Goal: Find specific page/section: Find specific page/section

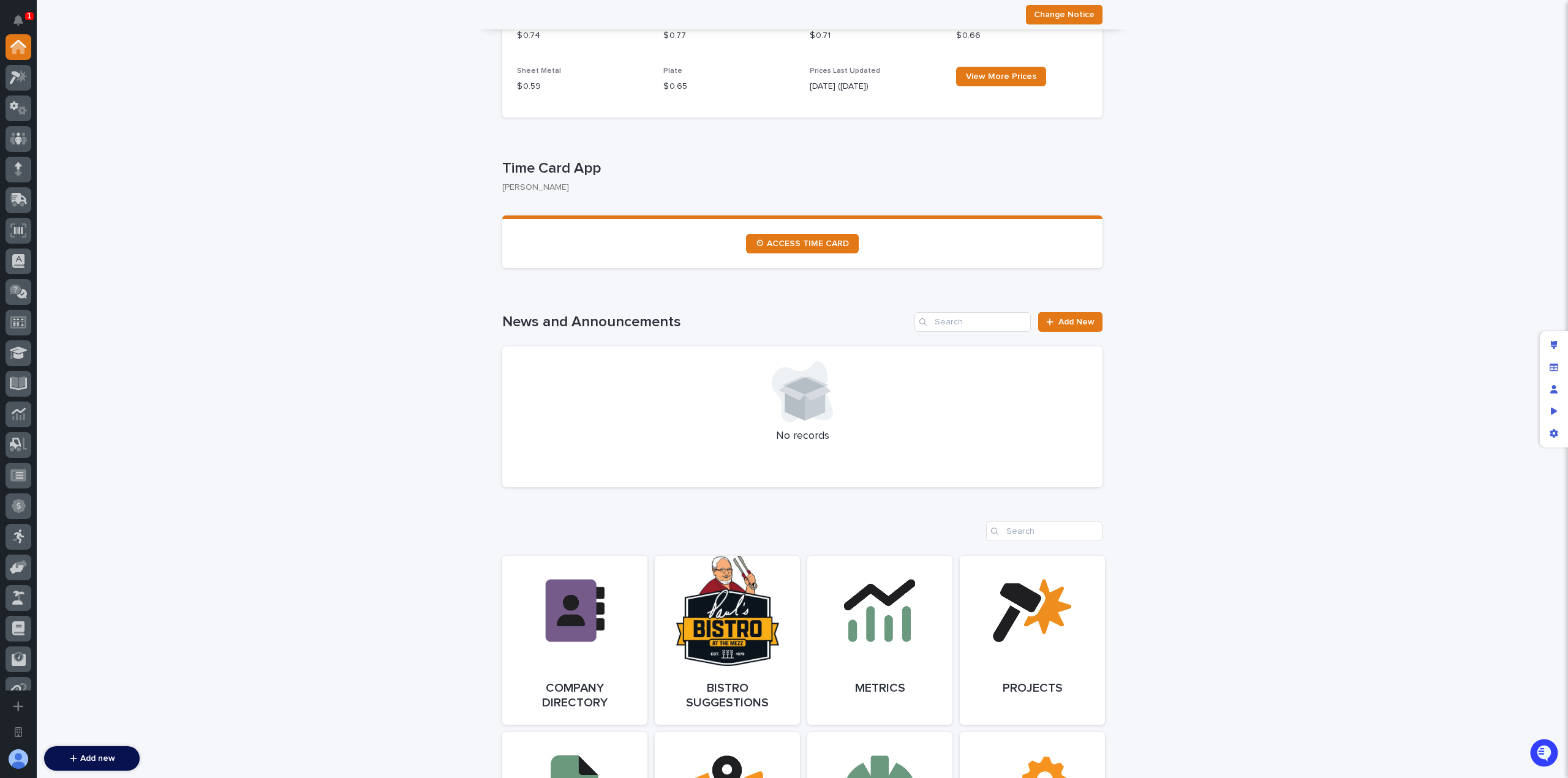
scroll to position [673, 0]
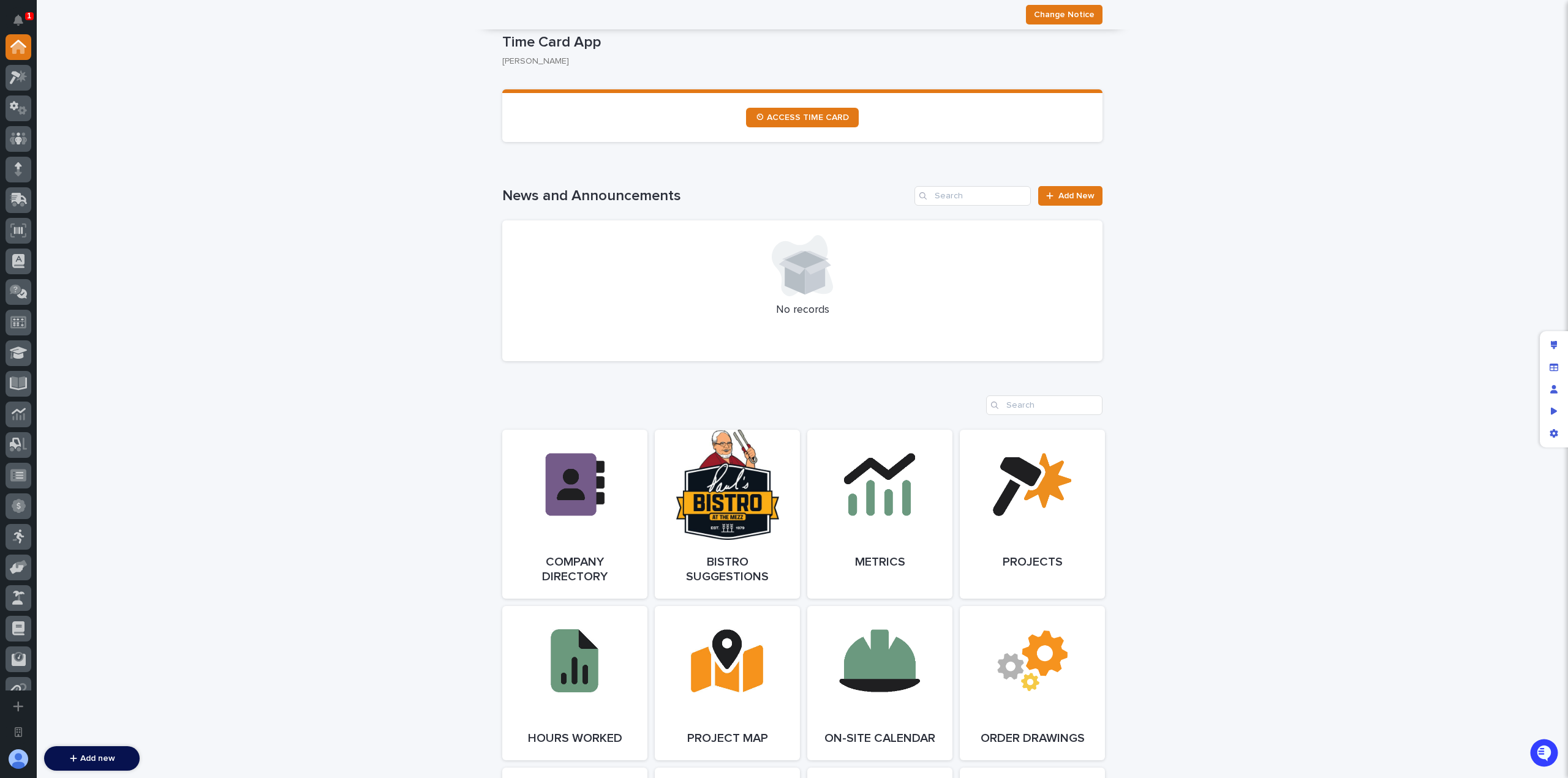
click at [392, 200] on div "**********" at bounding box center [802, 759] width 1532 height 2786
click at [335, 262] on div "**********" at bounding box center [802, 759] width 1532 height 2786
click at [319, 277] on div "**********" at bounding box center [802, 759] width 1532 height 2786
click at [23, 81] on icon at bounding box center [18, 77] width 18 height 14
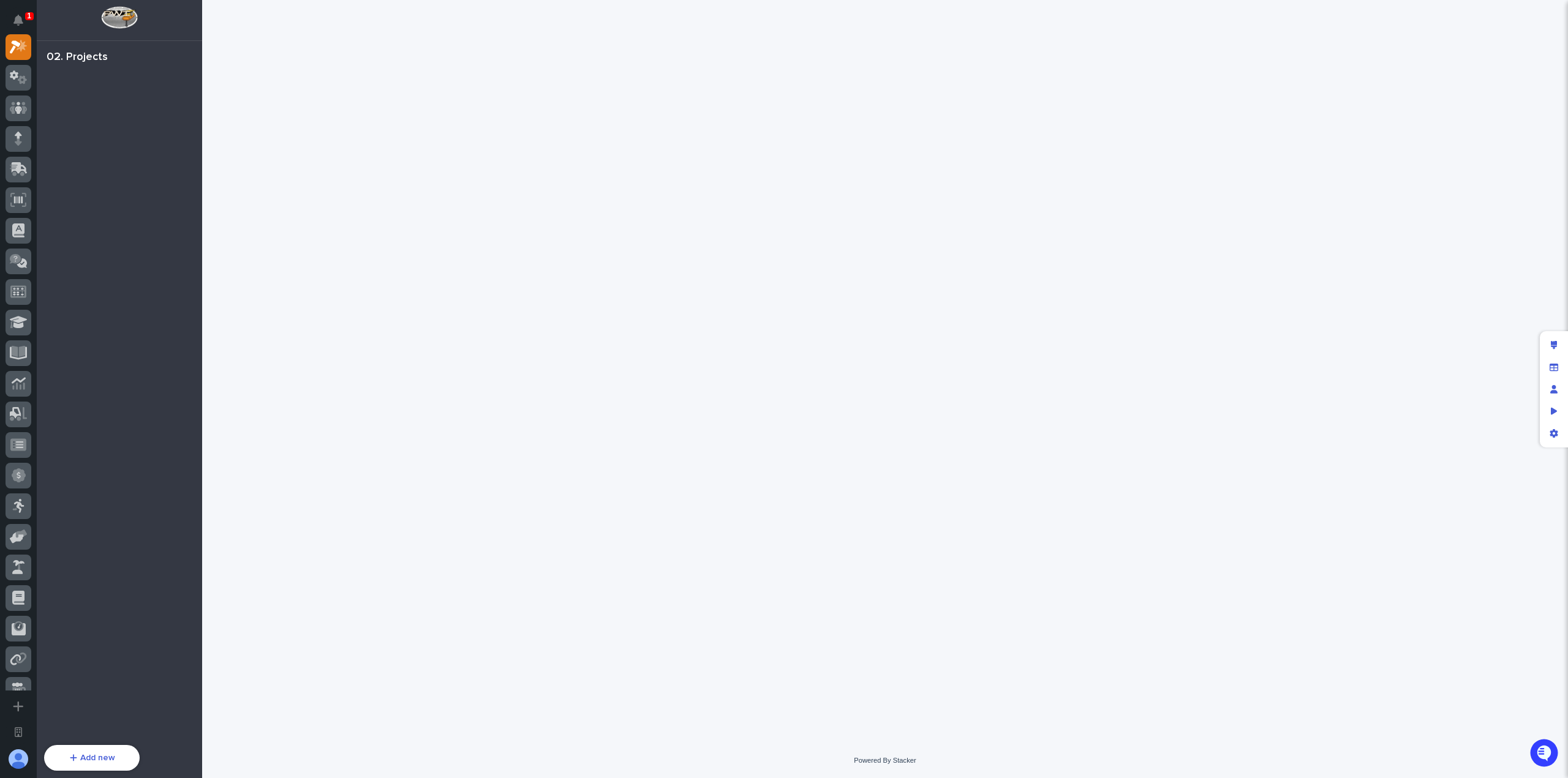
scroll to position [31, 0]
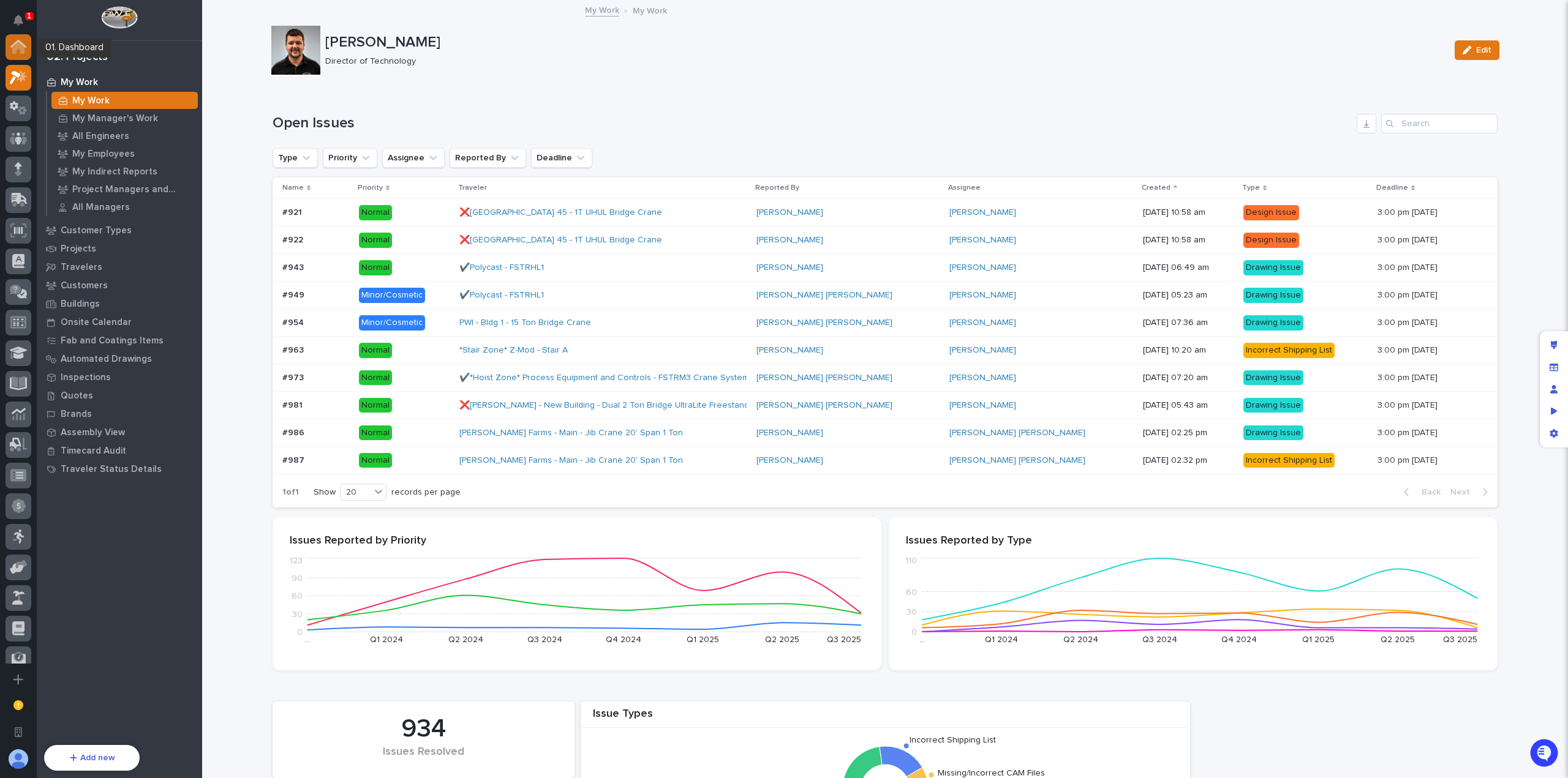
click at [18, 48] on icon at bounding box center [18, 47] width 12 height 12
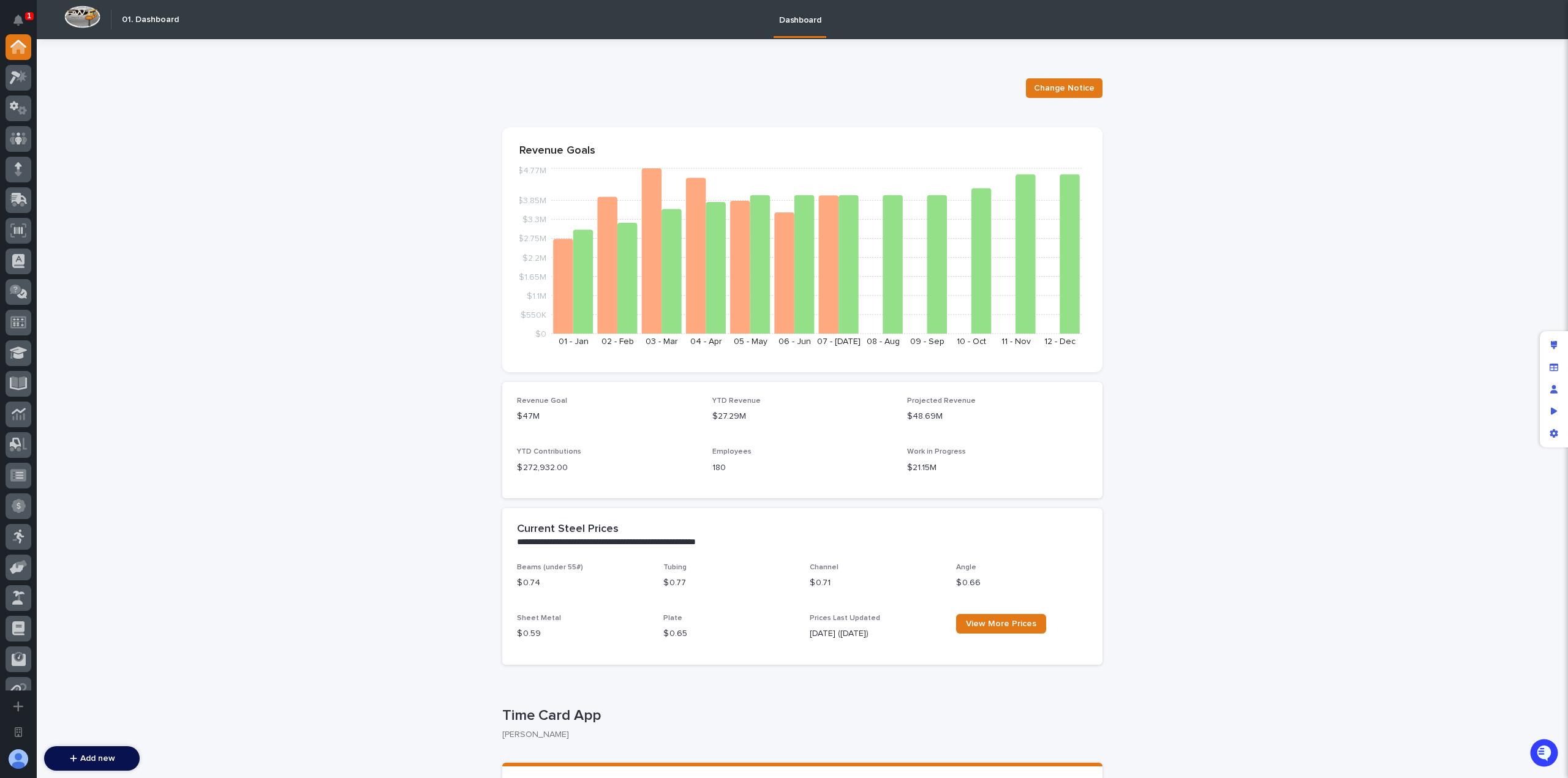
click at [23, 109] on icon at bounding box center [23, 109] width 10 height 9
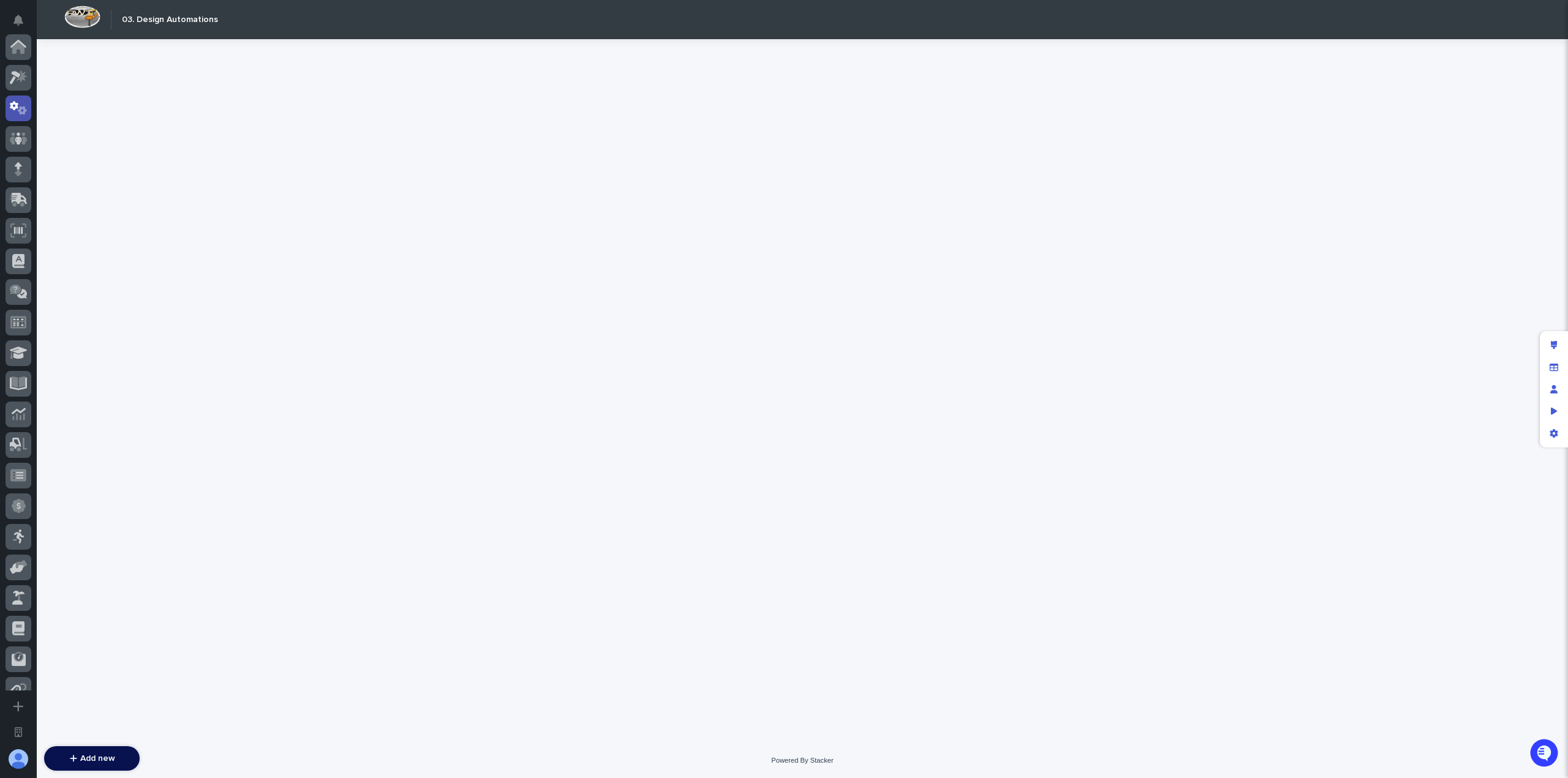
scroll to position [61, 0]
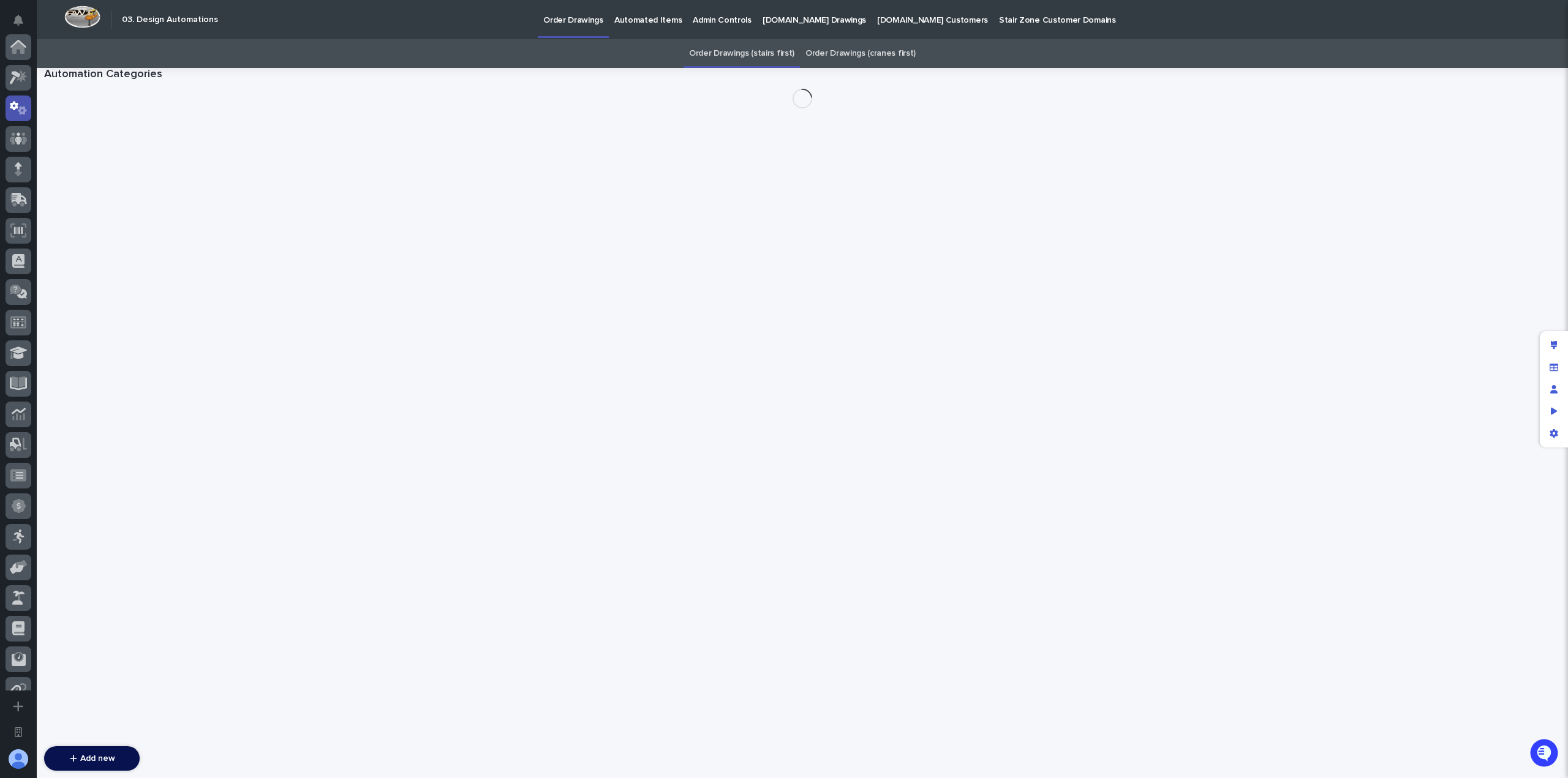
scroll to position [61, 0]
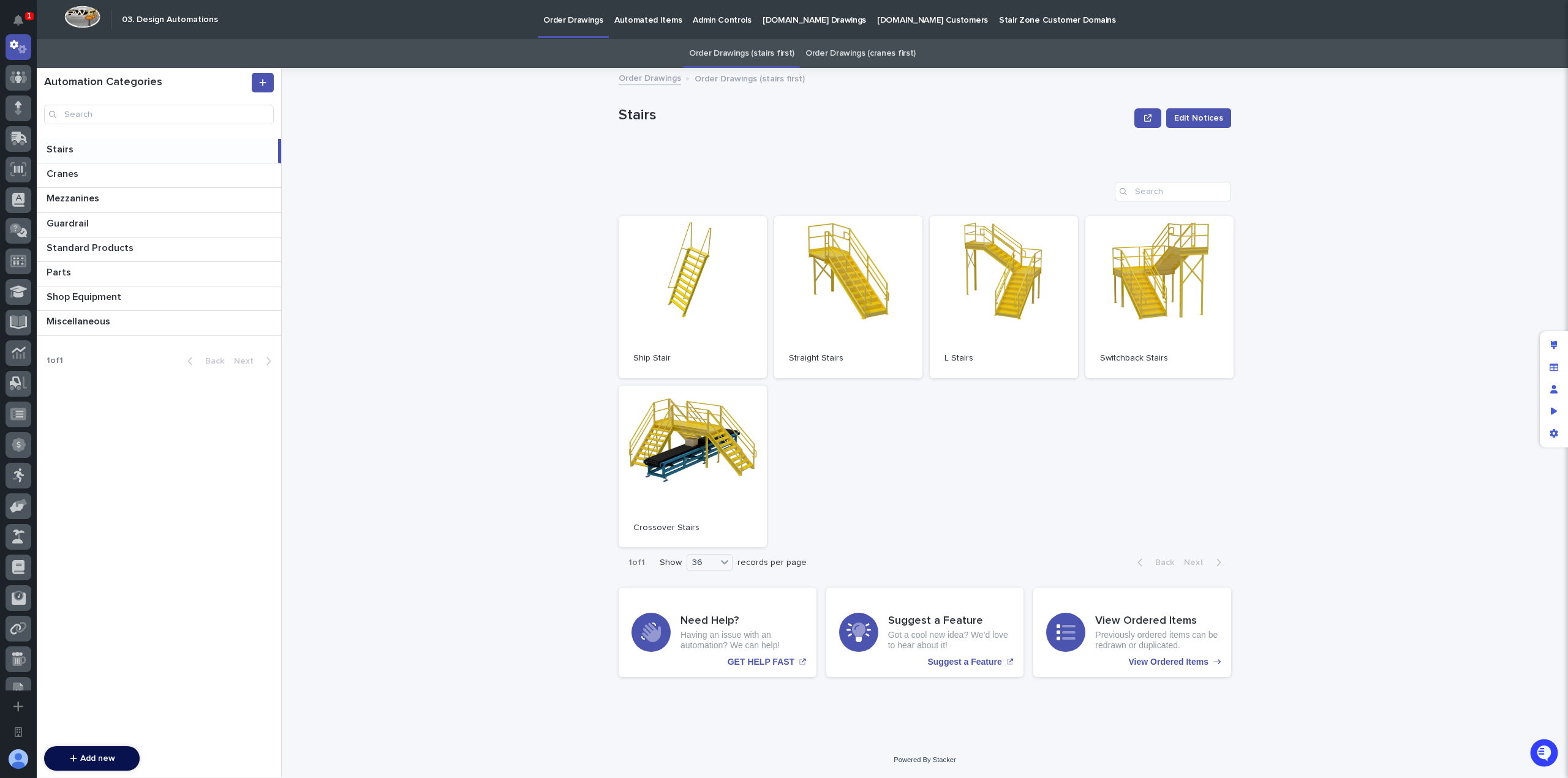
click at [495, 239] on div "Order Drawings Order Drawings (stairs first) Stairs Edit Notices Stairs Edit No…" at bounding box center [932, 423] width 1271 height 710
click at [859, 427] on div "Open Ship Stair Open Straight Stairs Open L Stairs Open Switchback Stairs Open …" at bounding box center [925, 382] width 612 height 332
click at [154, 175] on p at bounding box center [161, 175] width 229 height 12
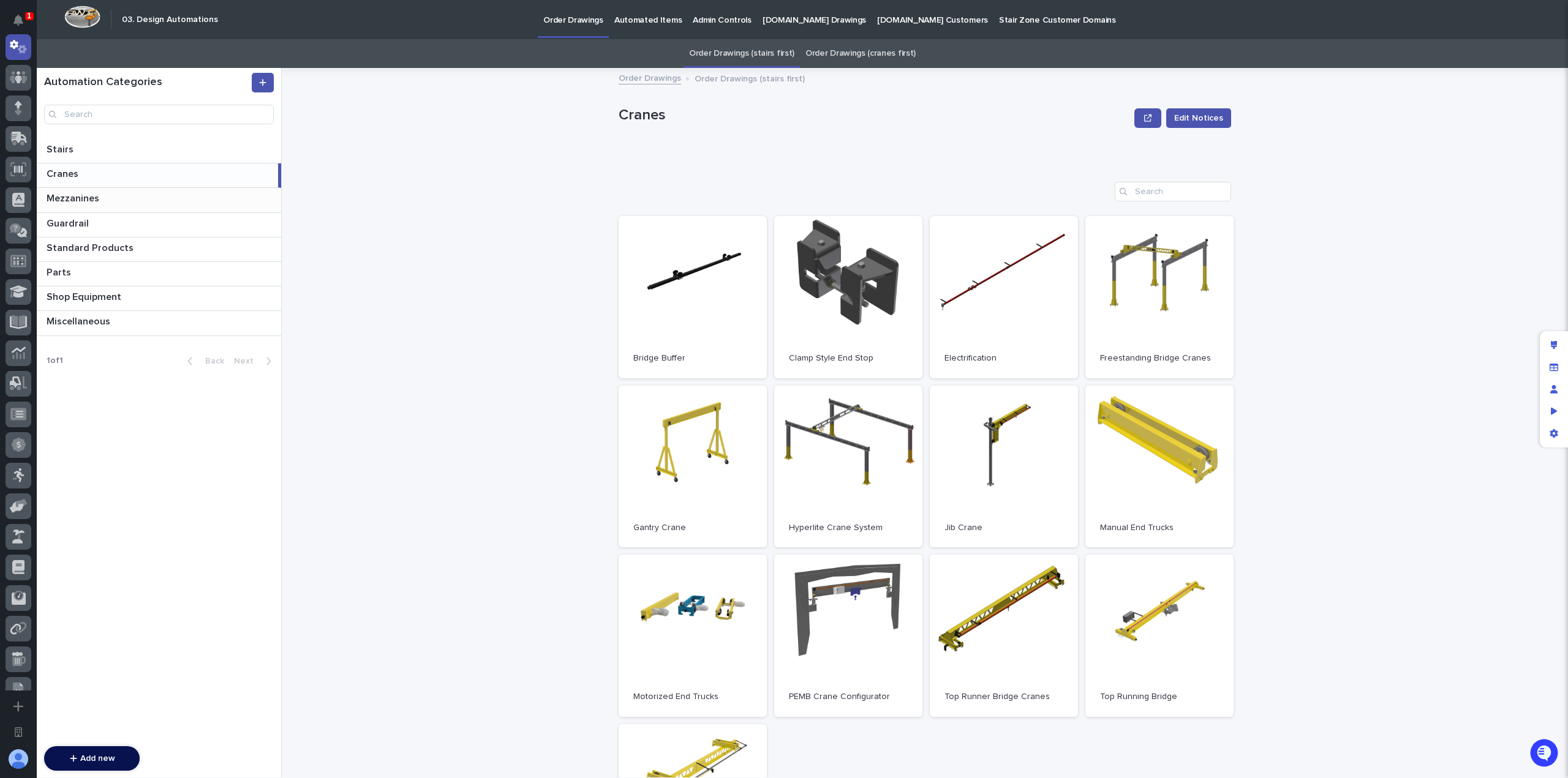
click at [185, 200] on p at bounding box center [161, 199] width 229 height 12
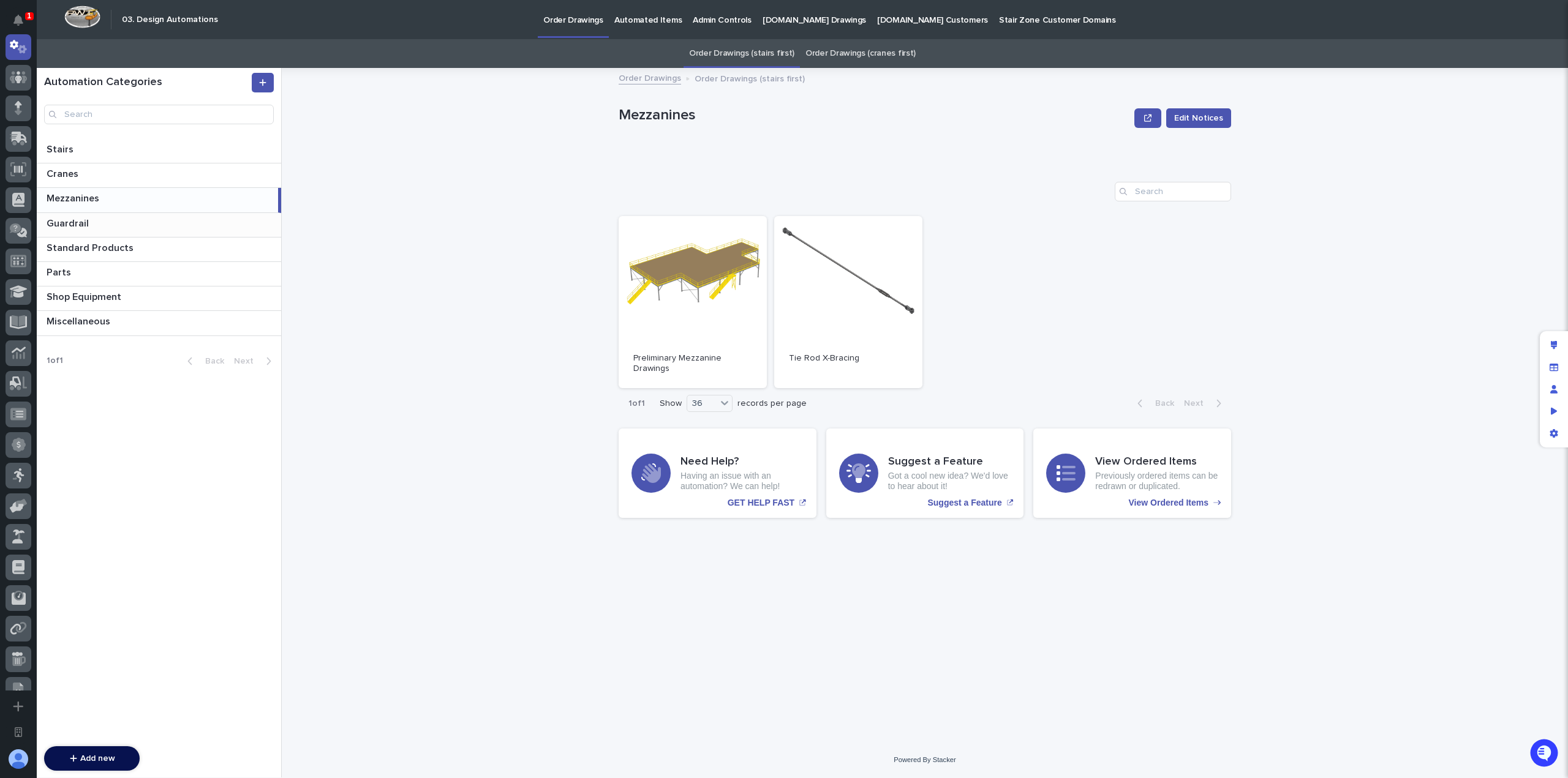
click at [190, 221] on p at bounding box center [161, 224] width 229 height 12
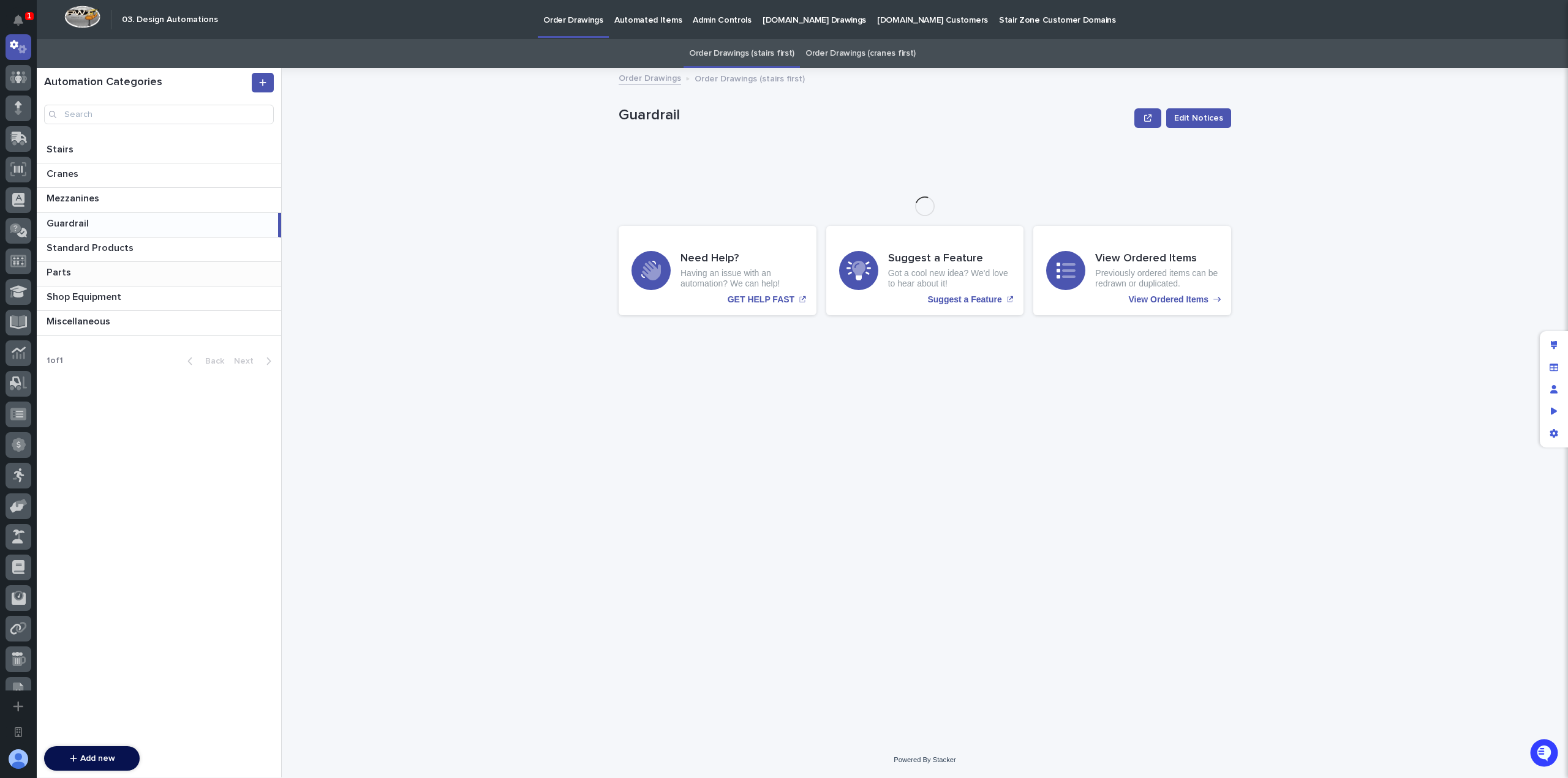
click at [190, 251] on p at bounding box center [161, 248] width 229 height 12
click at [177, 276] on p at bounding box center [161, 272] width 229 height 12
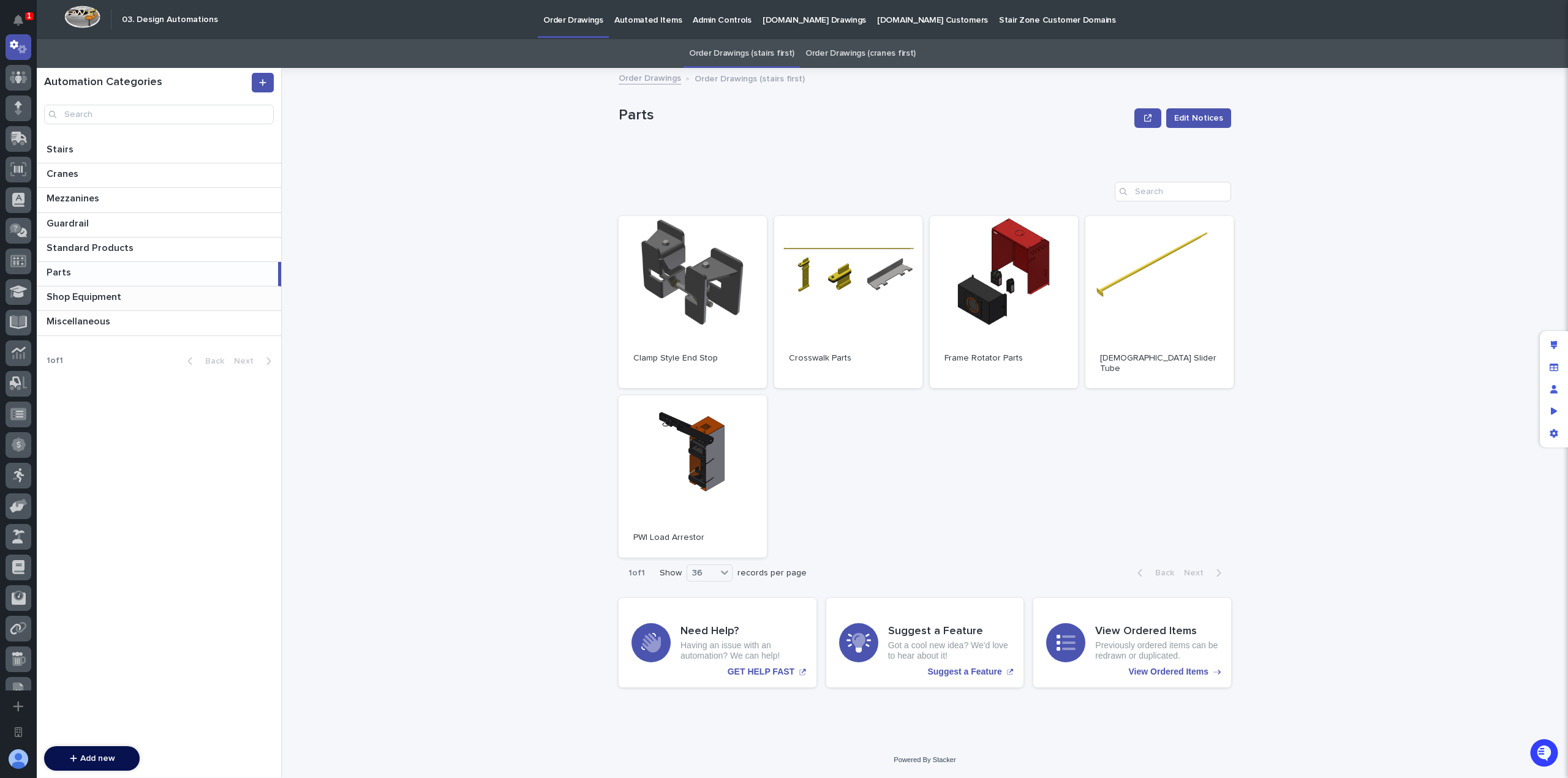
click at [178, 292] on p at bounding box center [161, 297] width 229 height 12
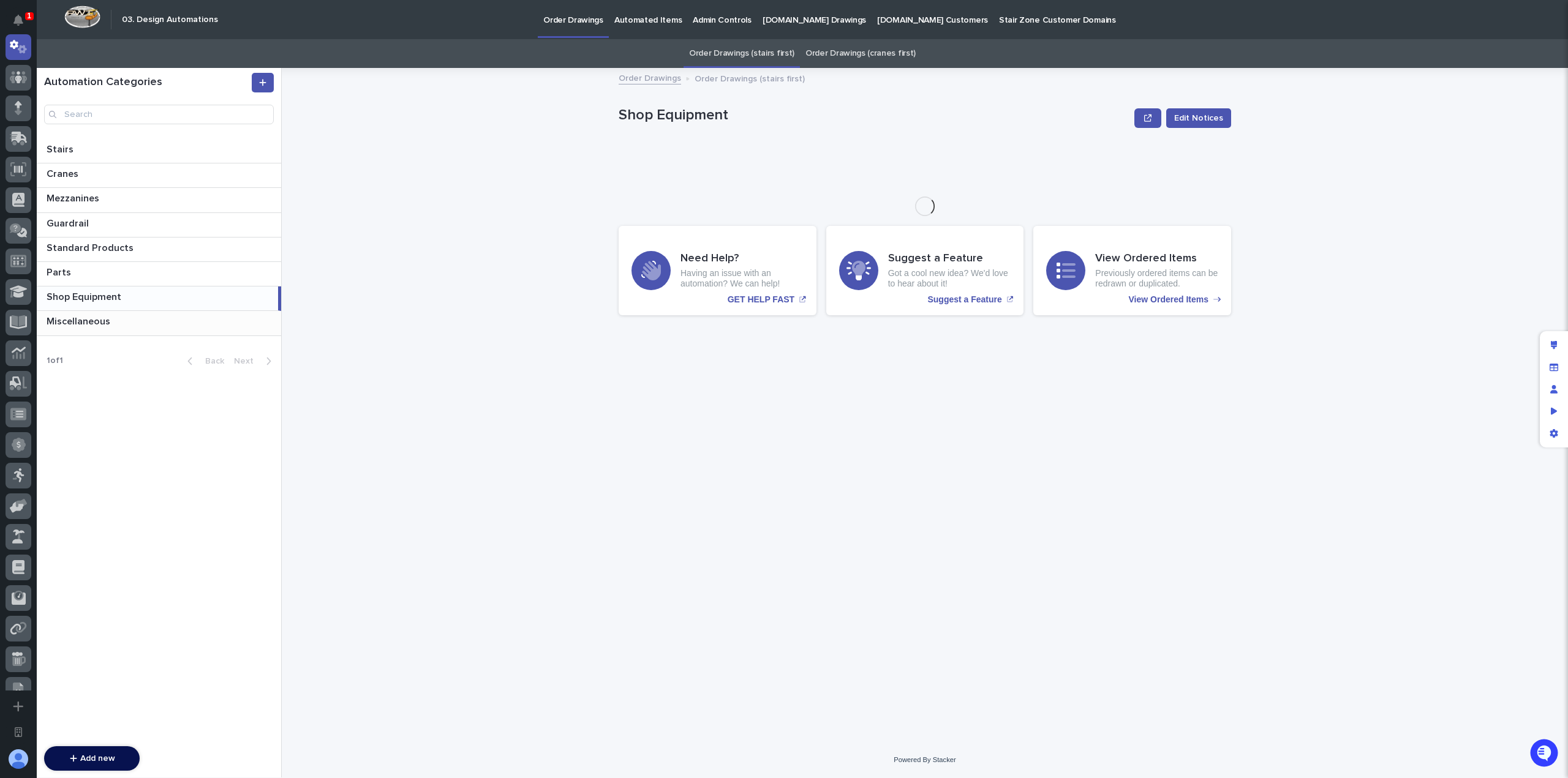
click at [177, 325] on p at bounding box center [161, 321] width 229 height 12
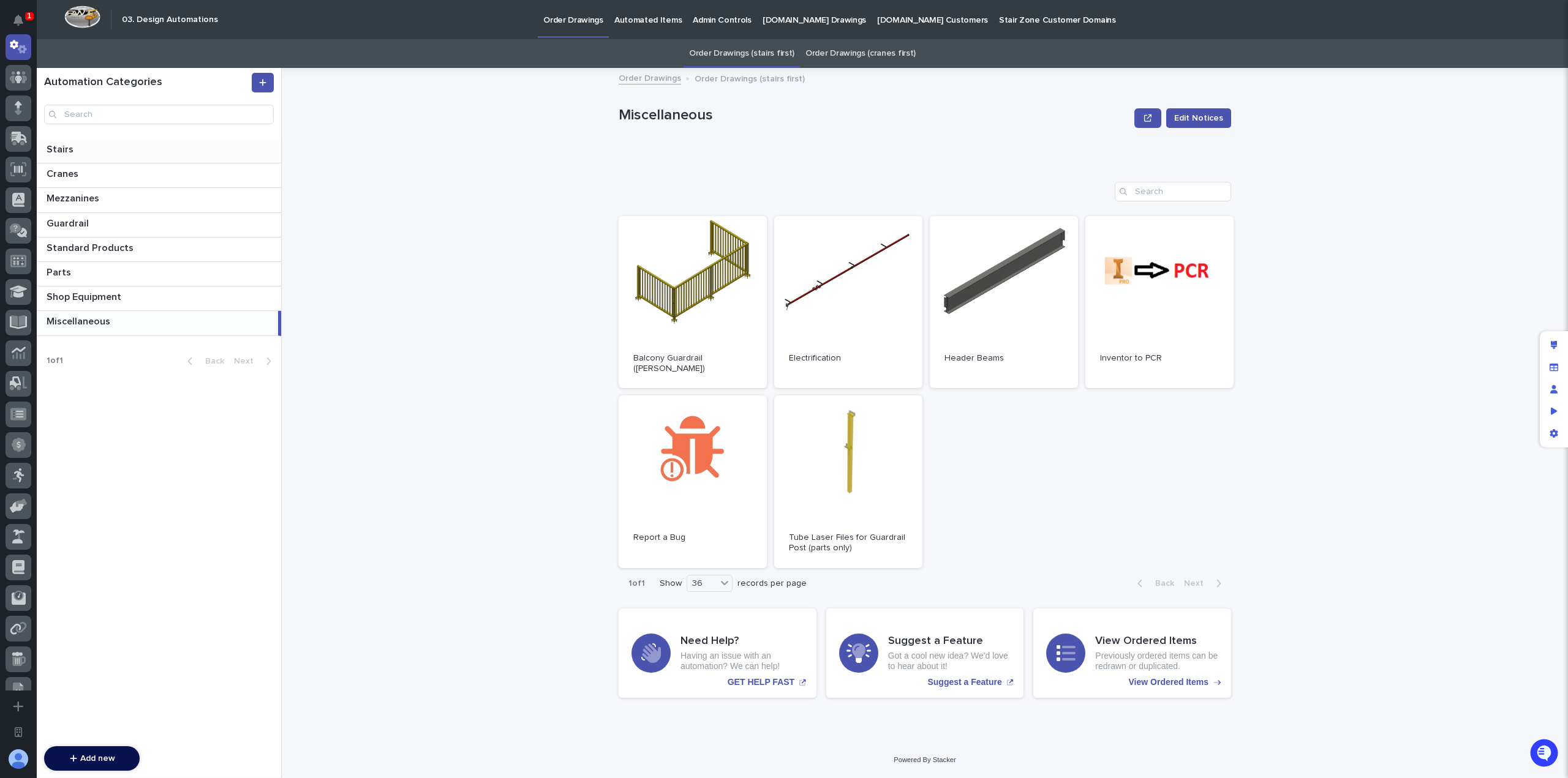
click at [181, 153] on p at bounding box center [161, 150] width 229 height 12
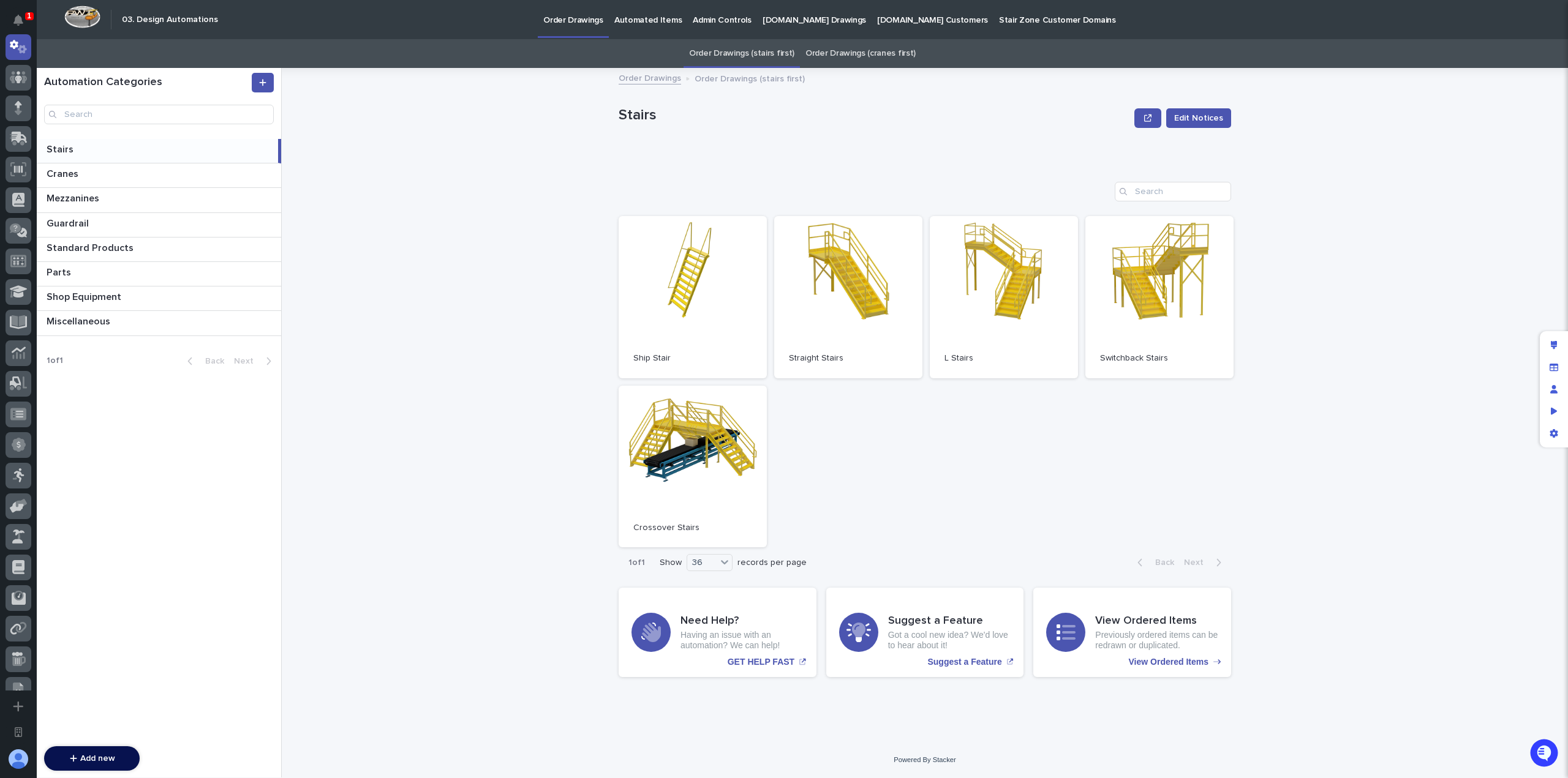
click at [471, 258] on div "Order Drawings Order Drawings (stairs first) Stairs Edit Notices Stairs Edit No…" at bounding box center [932, 423] width 1271 height 710
drag, startPoint x: 962, startPoint y: 473, endPoint x: 936, endPoint y: 434, distance: 46.9
click at [961, 473] on div "Open Ship Stair Open Straight Stairs Open L Stairs Open Switchback Stairs Open …" at bounding box center [925, 382] width 612 height 332
click at [863, 340] on link "Open" at bounding box center [848, 296] width 148 height 162
click at [663, 26] on link "Automated Items" at bounding box center [648, 19] width 79 height 38
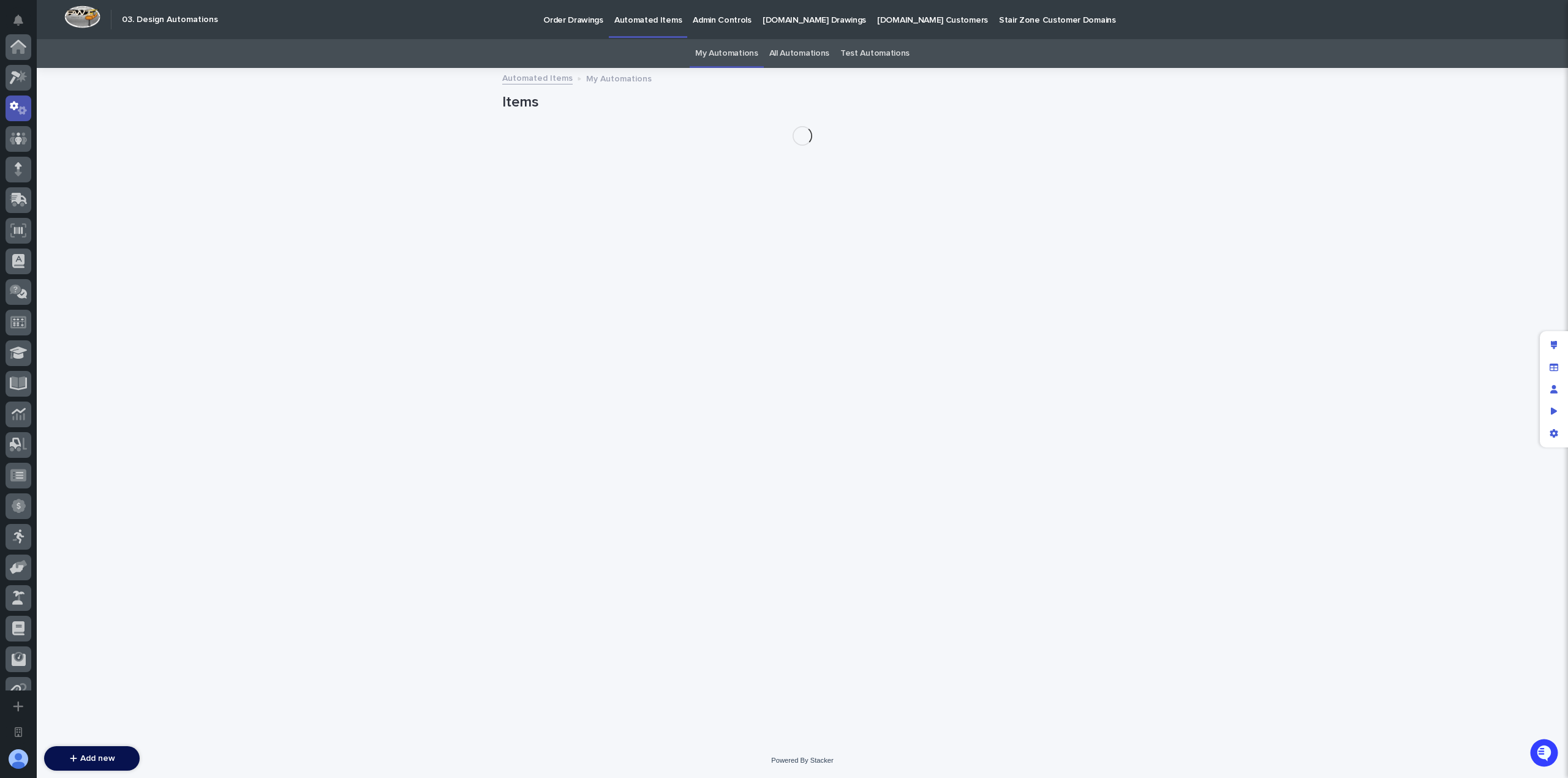
scroll to position [61, 0]
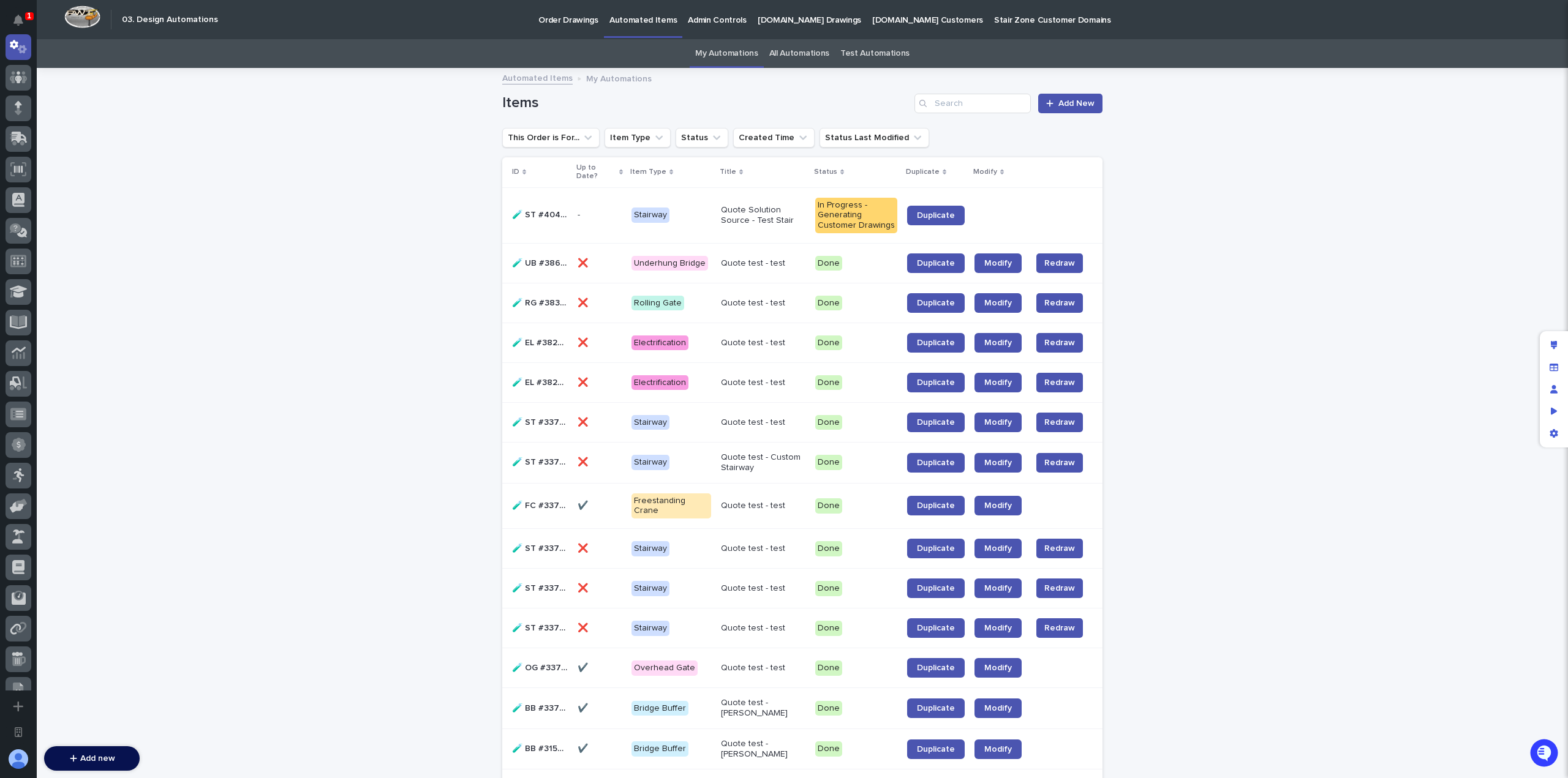
click at [921, 21] on p "[DOMAIN_NAME] Customers" at bounding box center [928, 12] width 111 height 26
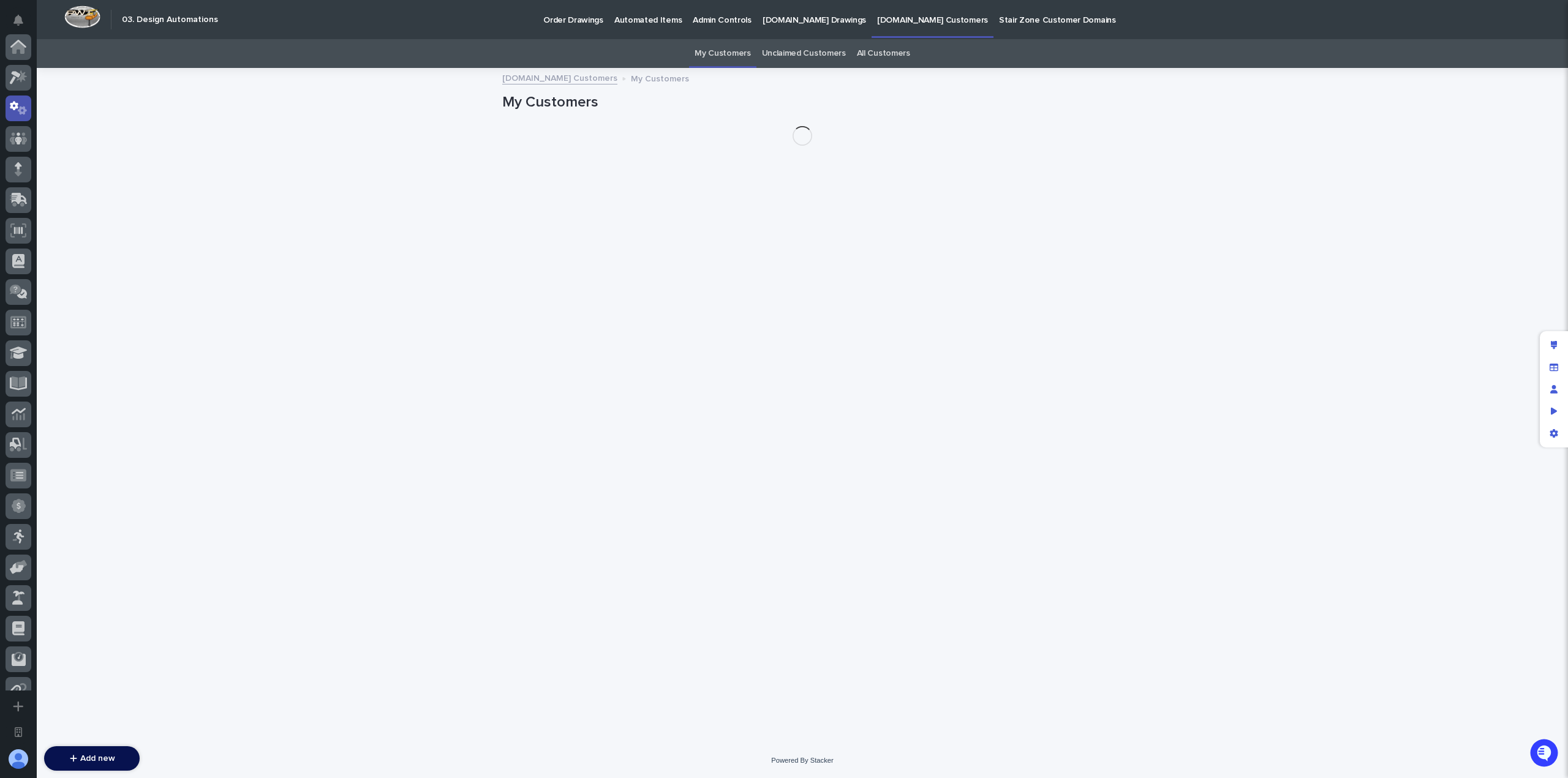
scroll to position [61, 0]
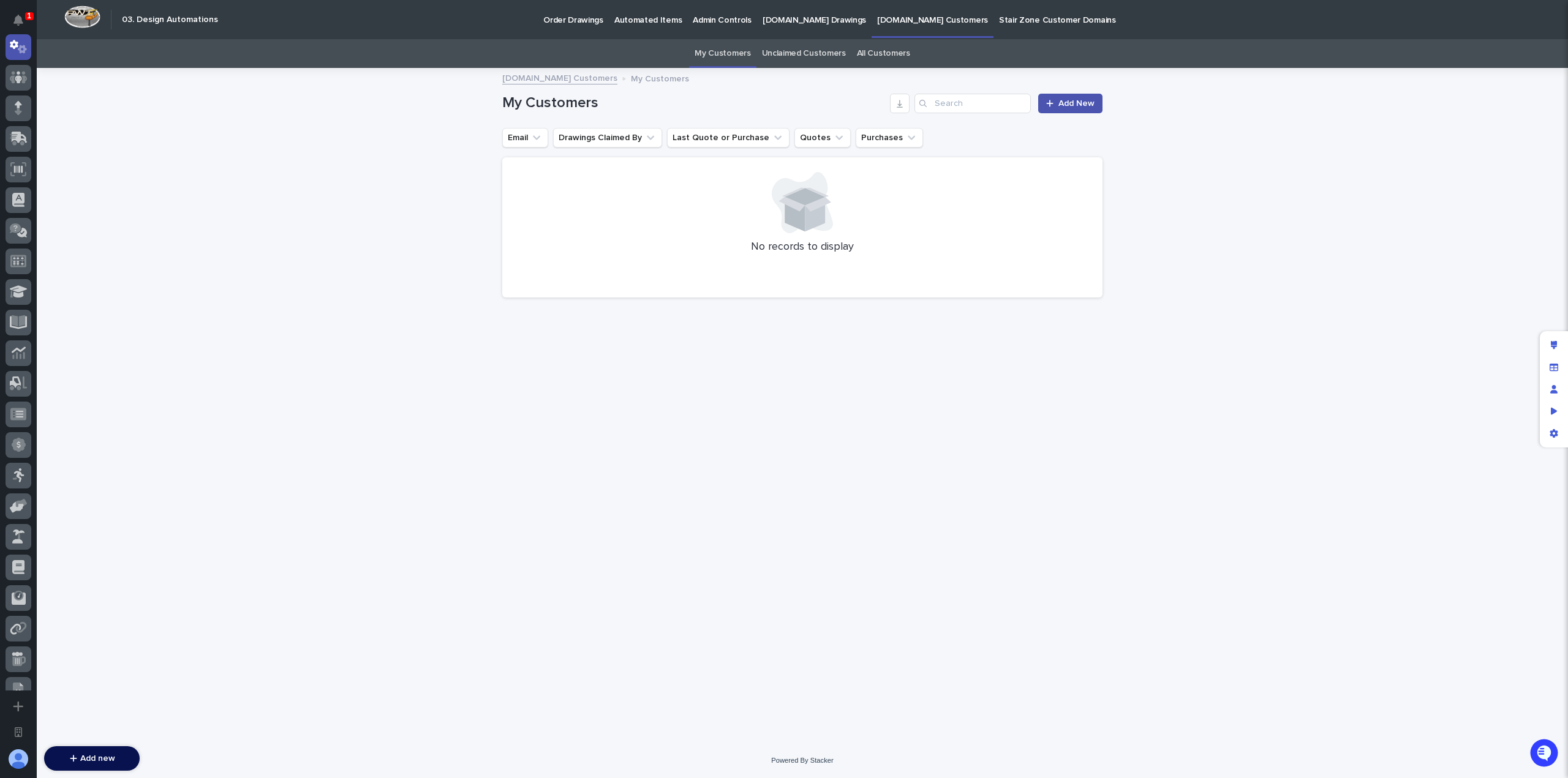
click at [624, 26] on link "Automated Items" at bounding box center [648, 19] width 79 height 38
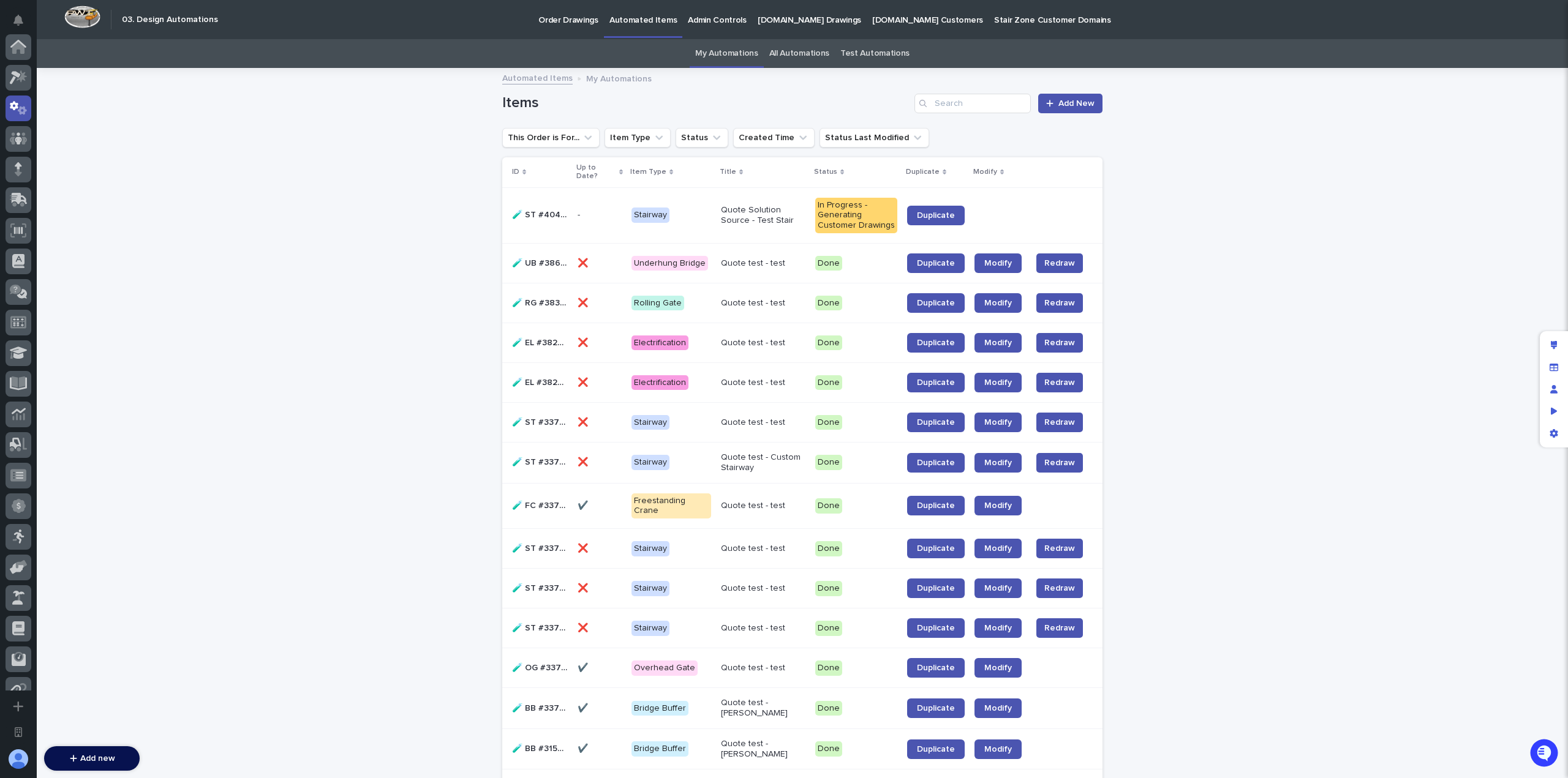
scroll to position [61, 0]
click at [772, 222] on p "Quote Solution Source - Test Stair" at bounding box center [763, 216] width 84 height 21
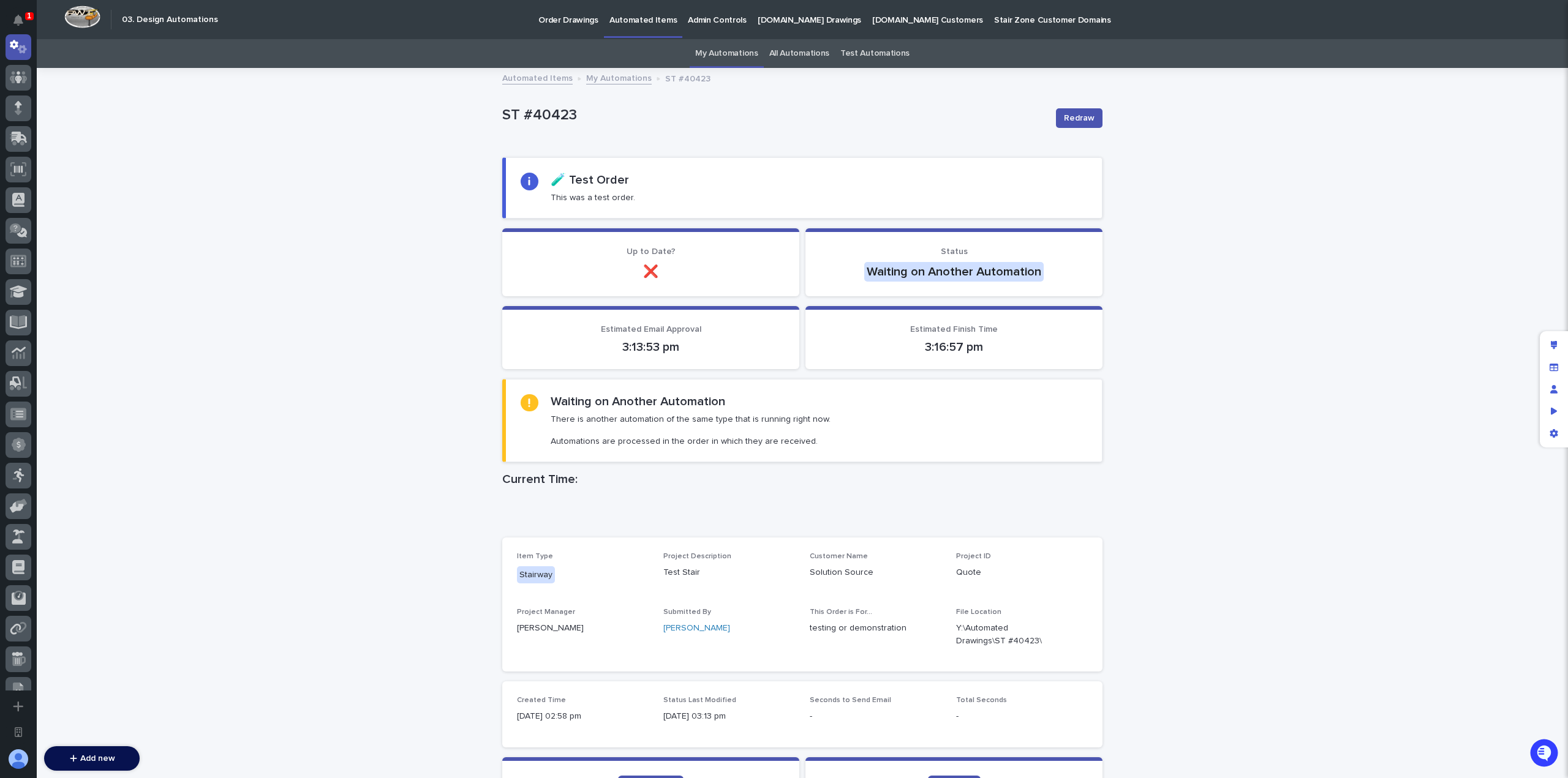
click at [726, 58] on link "My Automations" at bounding box center [726, 54] width 63 height 29
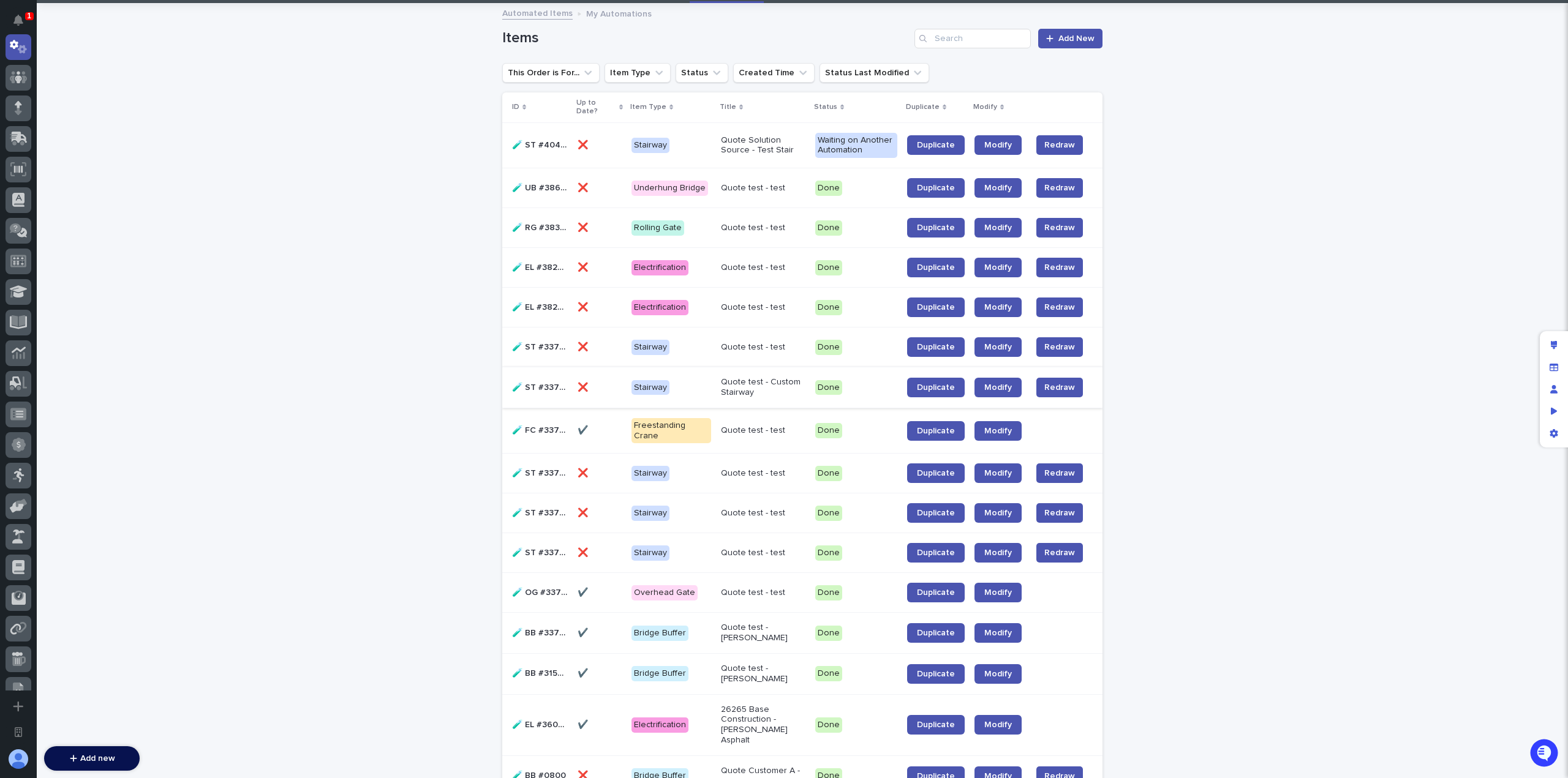
scroll to position [123, 0]
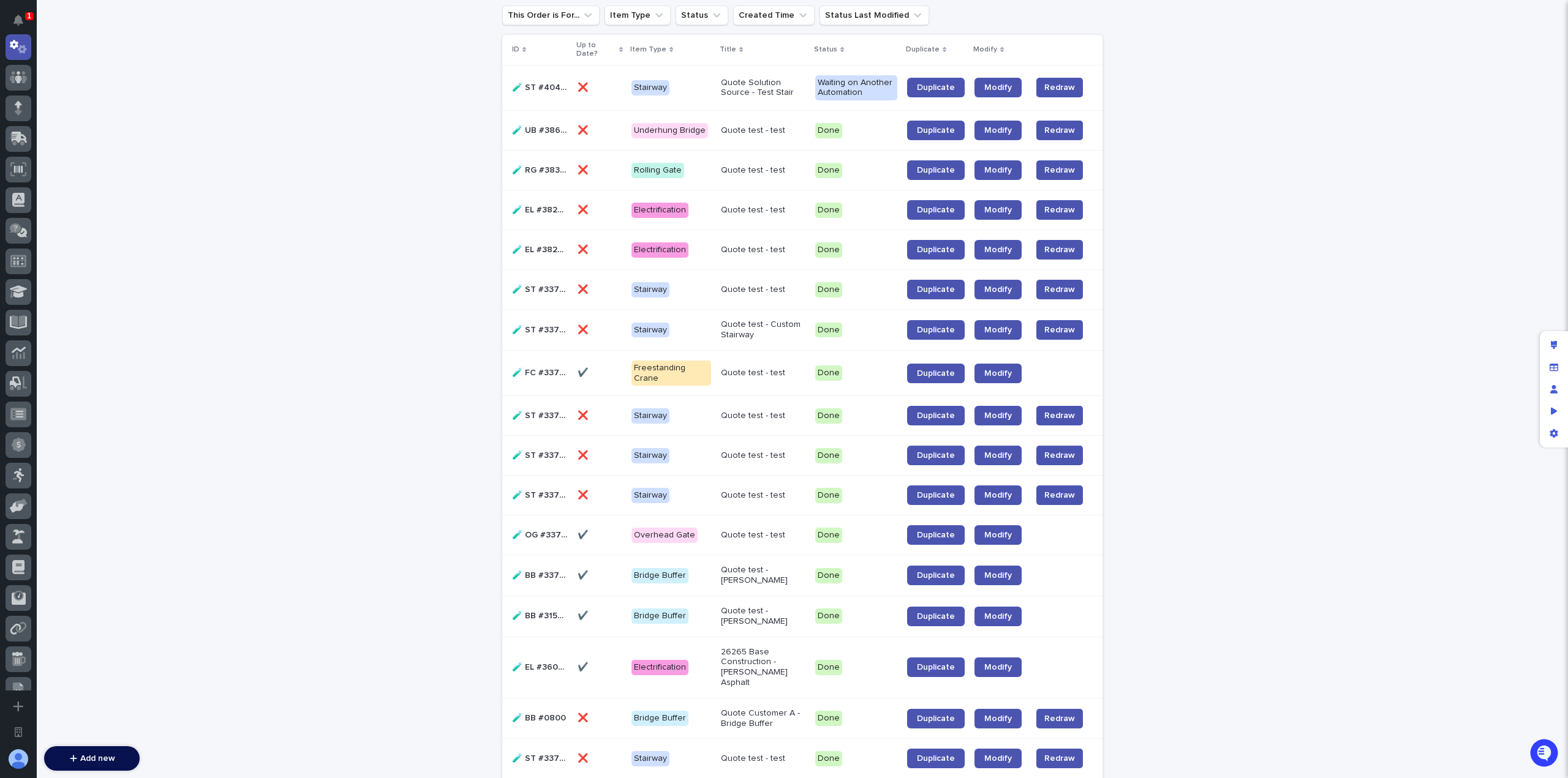
click at [733, 294] on p "Quote test - test" at bounding box center [763, 290] width 84 height 11
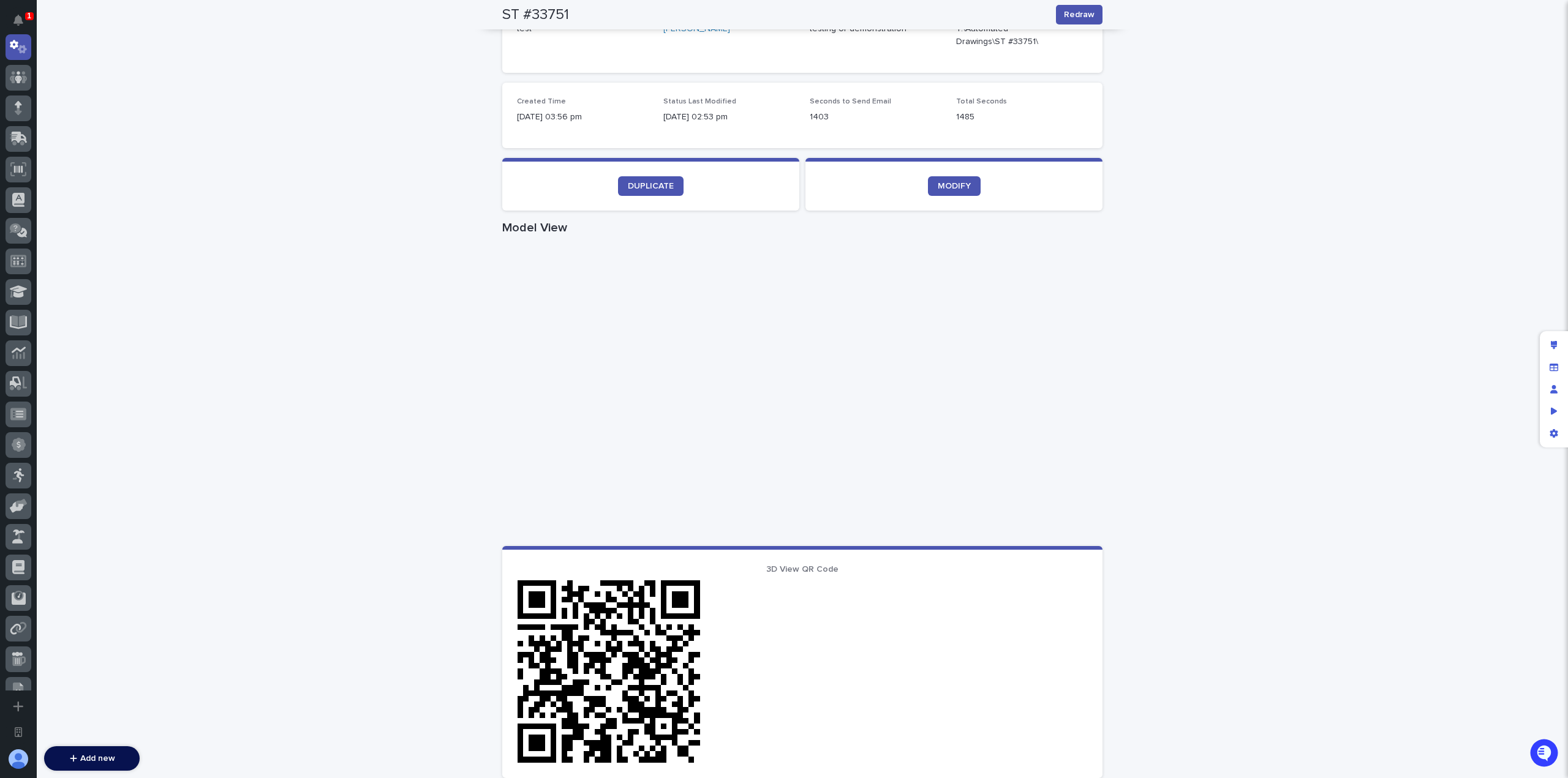
scroll to position [675, 0]
